Goal: Information Seeking & Learning: Learn about a topic

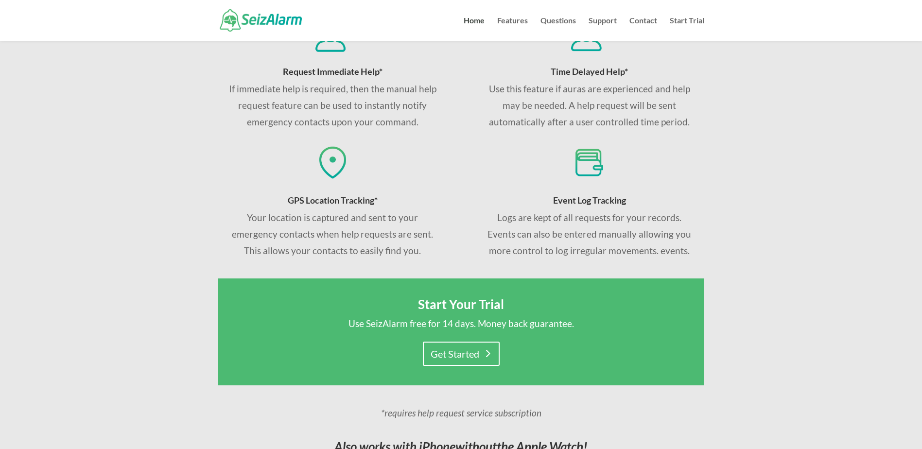
scroll to position [99, 0]
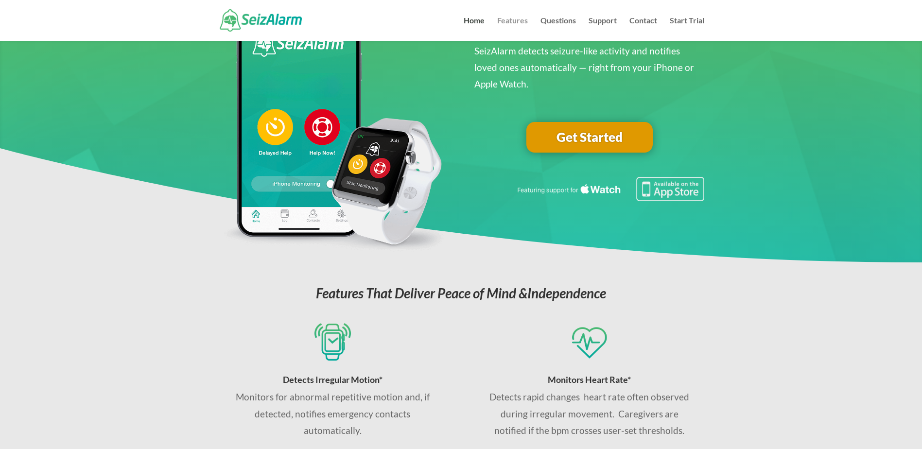
click at [502, 20] on link "Features" at bounding box center [512, 29] width 31 height 24
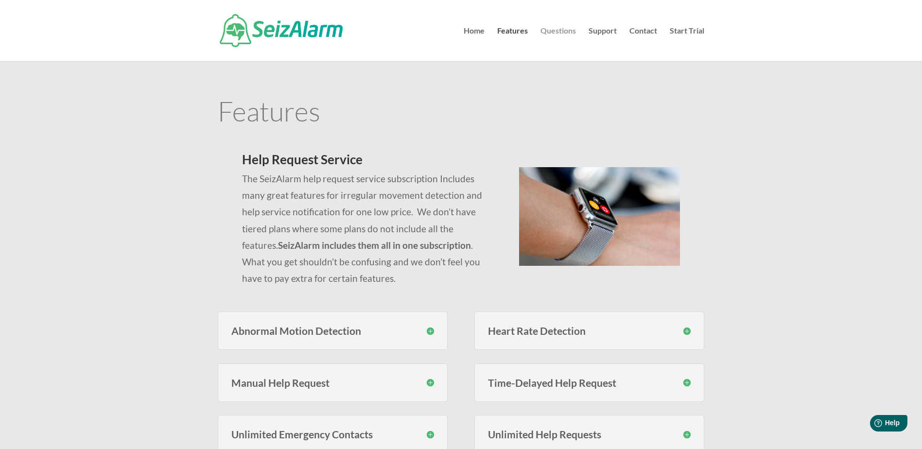
click at [546, 31] on link "Questions" at bounding box center [558, 44] width 35 height 34
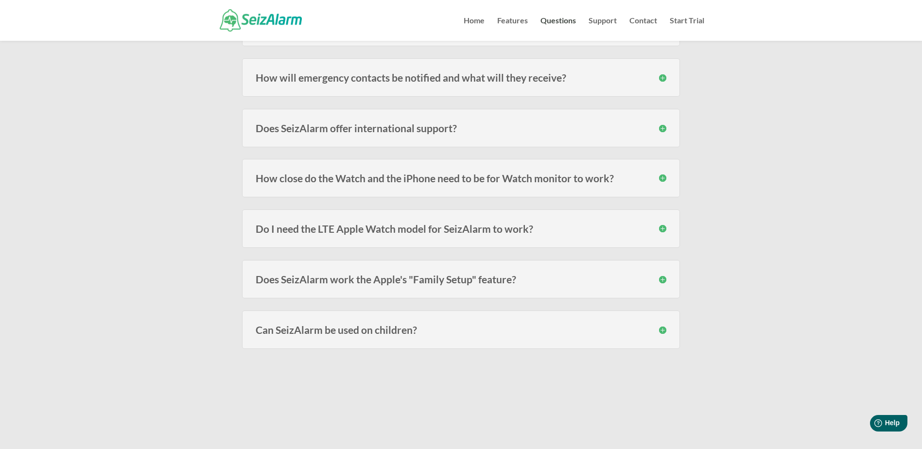
scroll to position [243, 0]
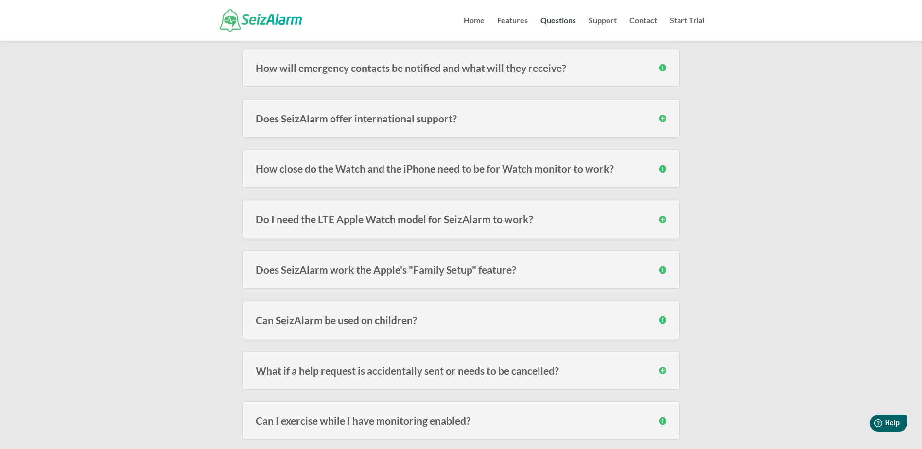
click at [268, 171] on h3 "How close do the Watch and the iPhone need to be for Watch monitor to work?" at bounding box center [461, 168] width 411 height 10
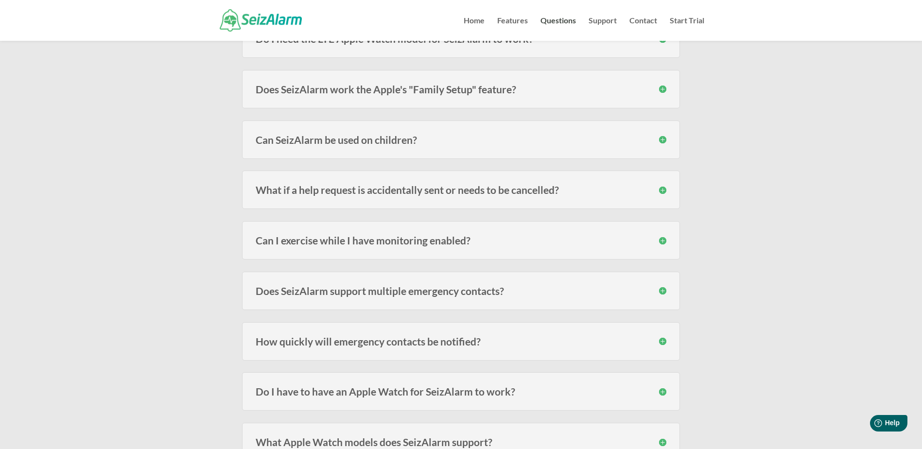
scroll to position [535, 0]
